Goal: Find specific page/section

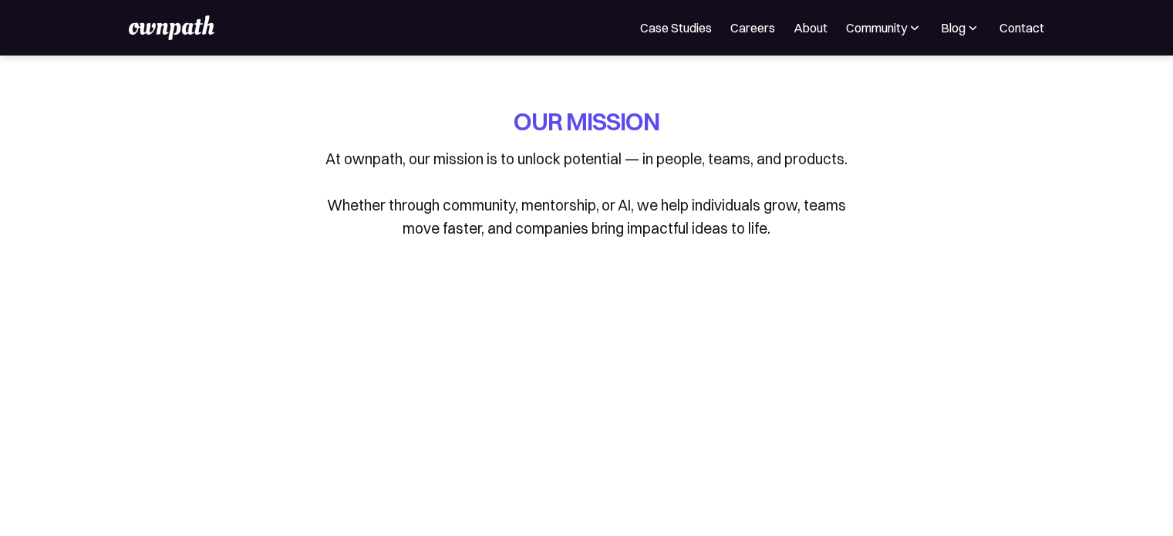
scroll to position [1133, 0]
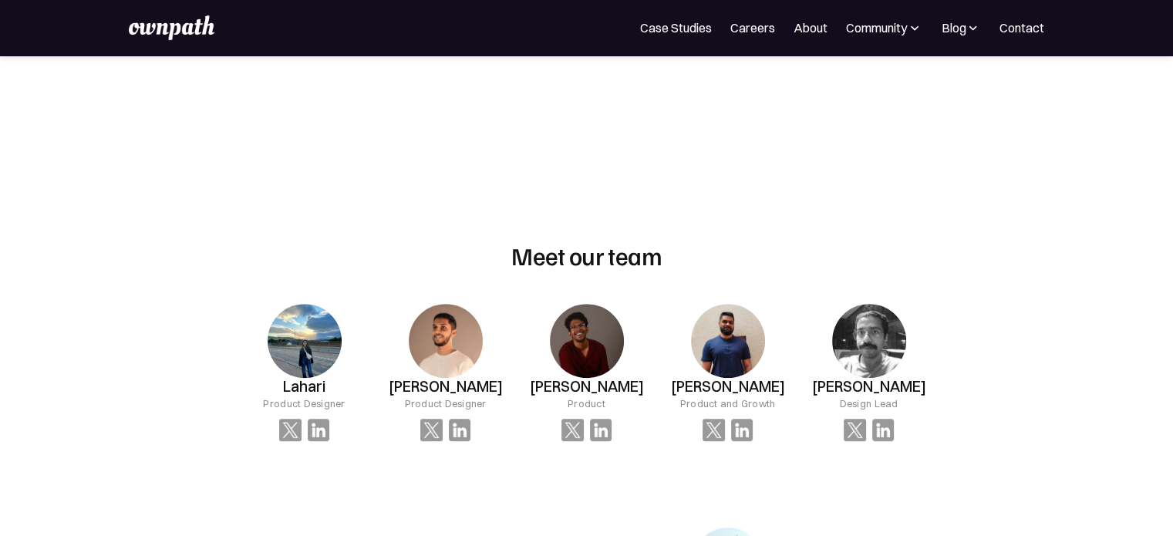
scroll to position [887, 0]
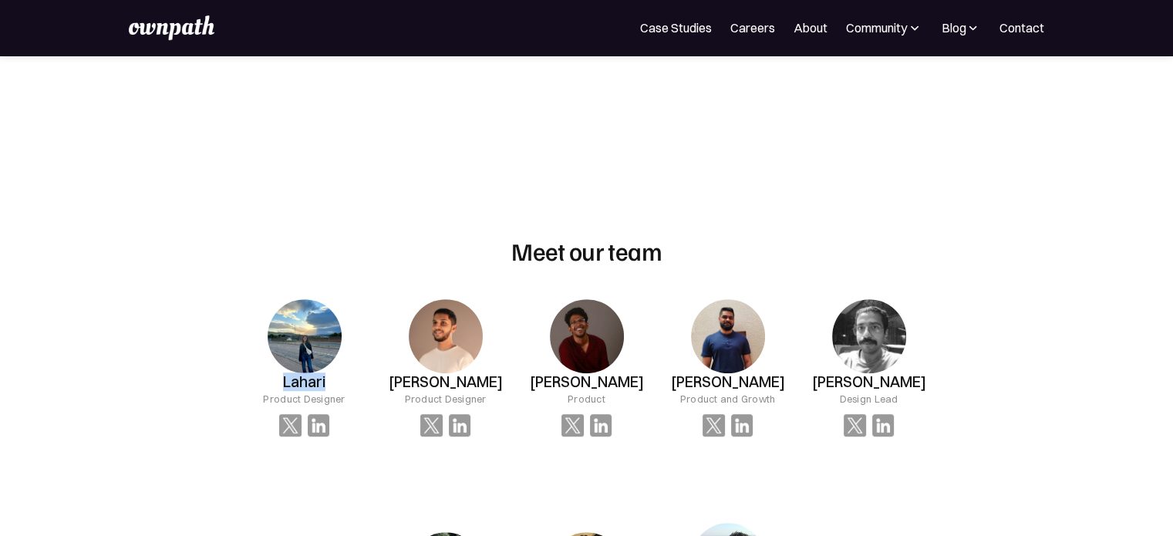
drag, startPoint x: 282, startPoint y: 385, endPoint x: 333, endPoint y: 377, distance: 52.3
click at [333, 377] on div "Lahari Product Designer" at bounding box center [304, 389] width 82 height 33
copy h3 "Lahari"
drag, startPoint x: 261, startPoint y: 400, endPoint x: 347, endPoint y: 394, distance: 86.6
click at [347, 394] on div "Lahari Product Designer" at bounding box center [304, 368] width 141 height 187
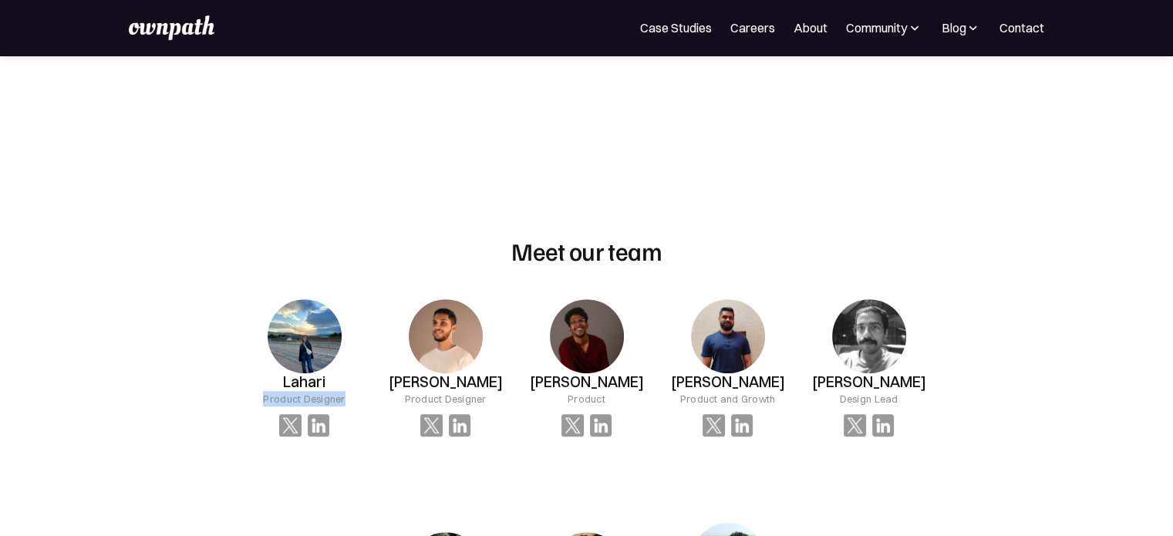
copy div "Product Designer"
